Goal: Complete application form: Complete application form

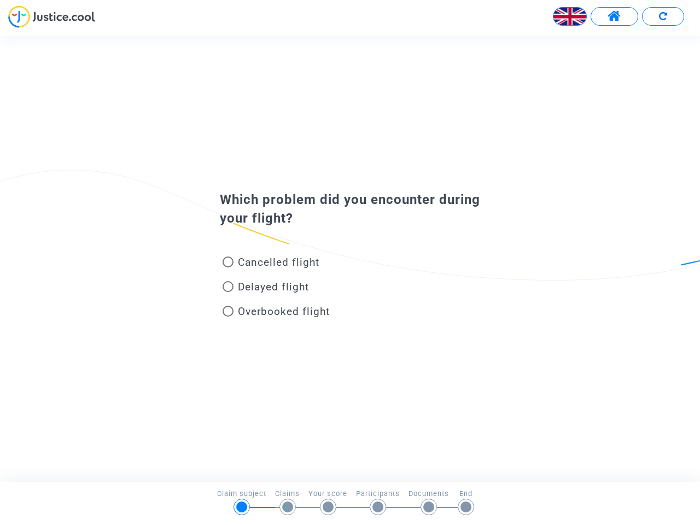
click at [570, 16] on img at bounding box center [569, 16] width 33 height 33
click at [614, 16] on span at bounding box center [615, 16] width 14 height 14
click at [663, 16] on div at bounding box center [350, 20] width 700 height 30
click at [350, 258] on div "Cancelled flight" at bounding box center [332, 264] width 241 height 25
click at [271, 264] on span "Cancelled flight" at bounding box center [278, 262] width 81 height 13
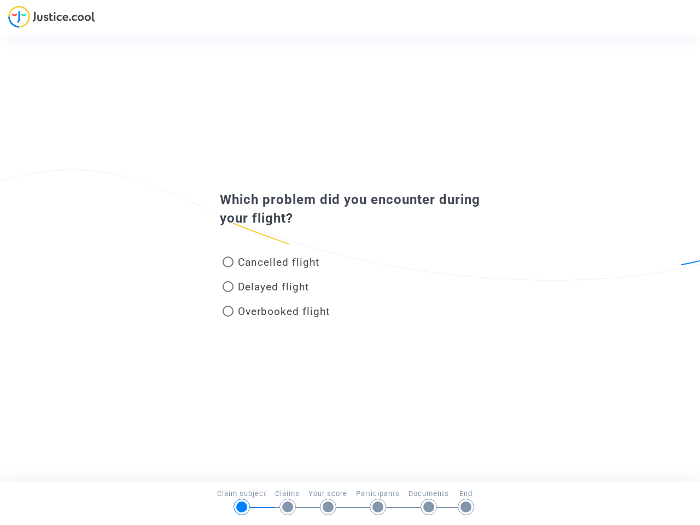
click at [228, 267] on input "Cancelled flight" at bounding box center [227, 267] width 1 height 1
radio input "true"
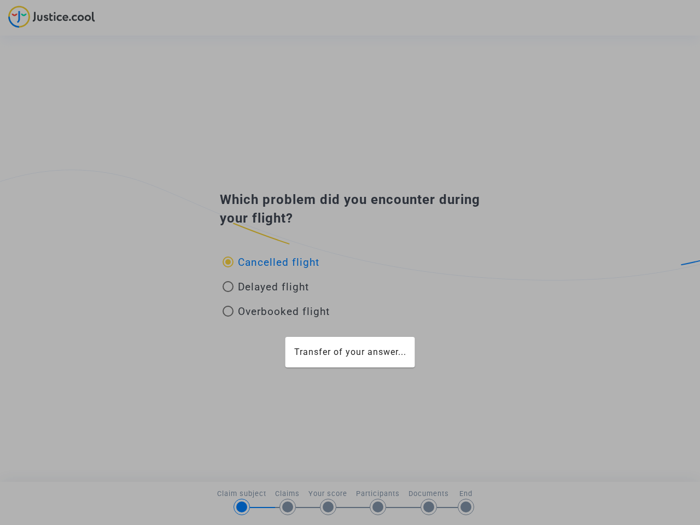
click at [271, 262] on div "Transfer of your answer..." at bounding box center [350, 262] width 700 height 525
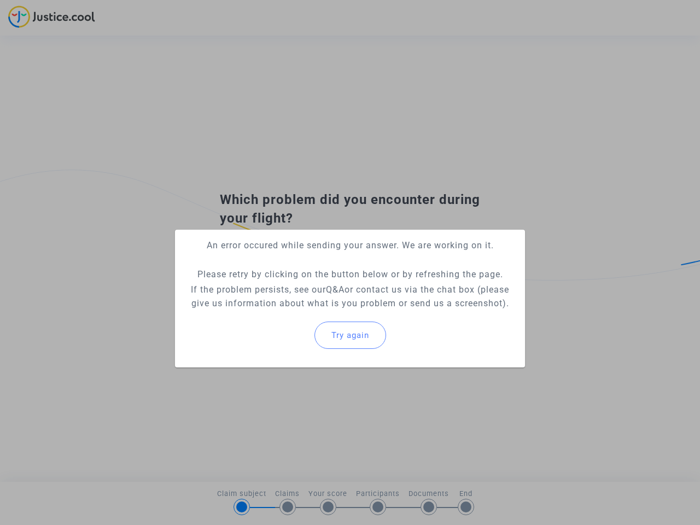
click at [266, 289] on p "If the problem persists, see our Q&A or contact us via the chat box (please giv…" at bounding box center [350, 296] width 332 height 27
click at [266, 287] on p "If the problem persists, see our Q&A or contact us via the chat box (please giv…" at bounding box center [350, 296] width 332 height 27
click at [276, 313] on div "Try again" at bounding box center [350, 335] width 332 height 47
click at [276, 311] on mat-card "An error occured while sending your answer. We are working on it. Please retry …" at bounding box center [350, 299] width 350 height 138
